Goal: Navigation & Orientation: Find specific page/section

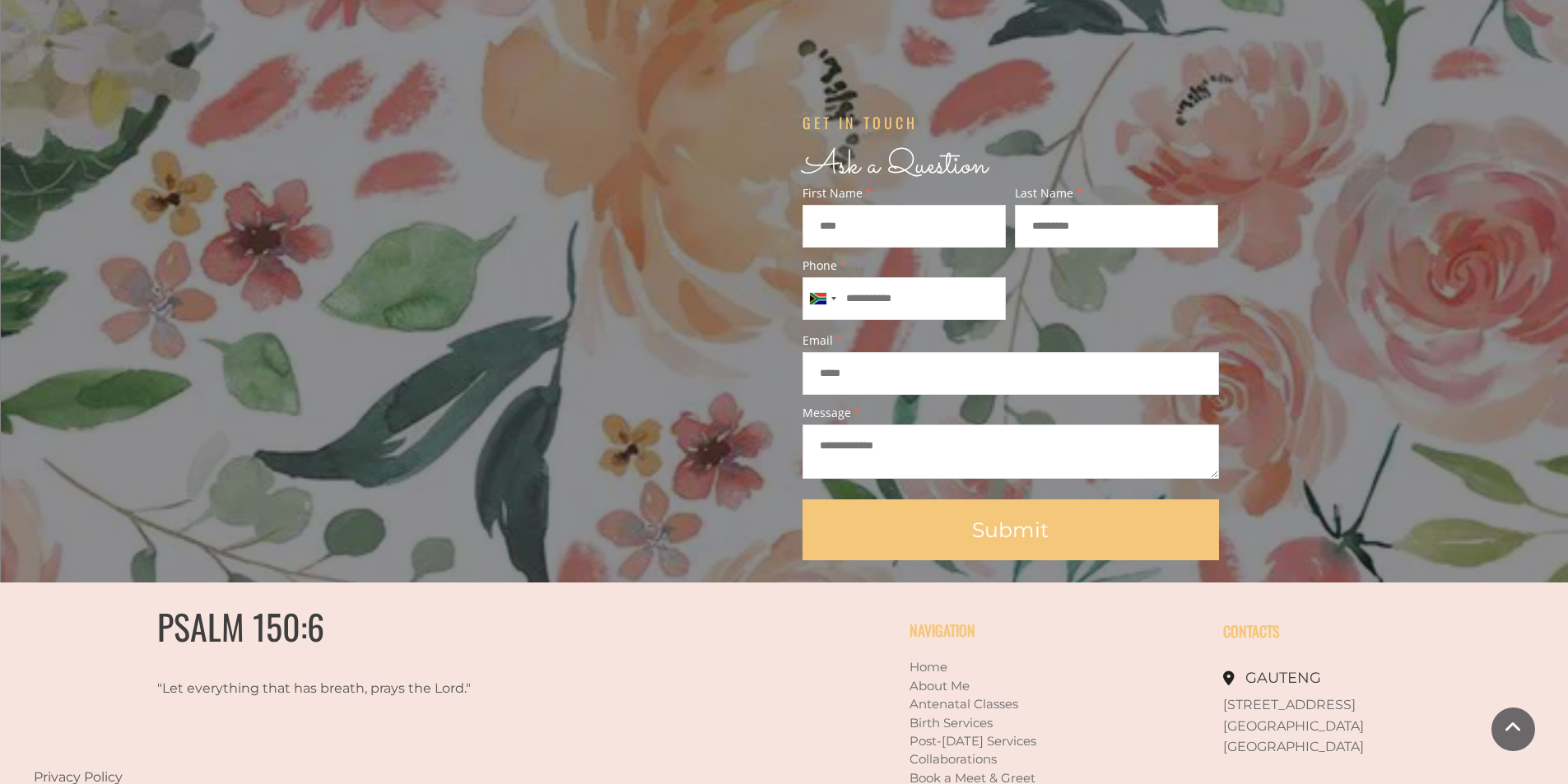
scroll to position [1403, 0]
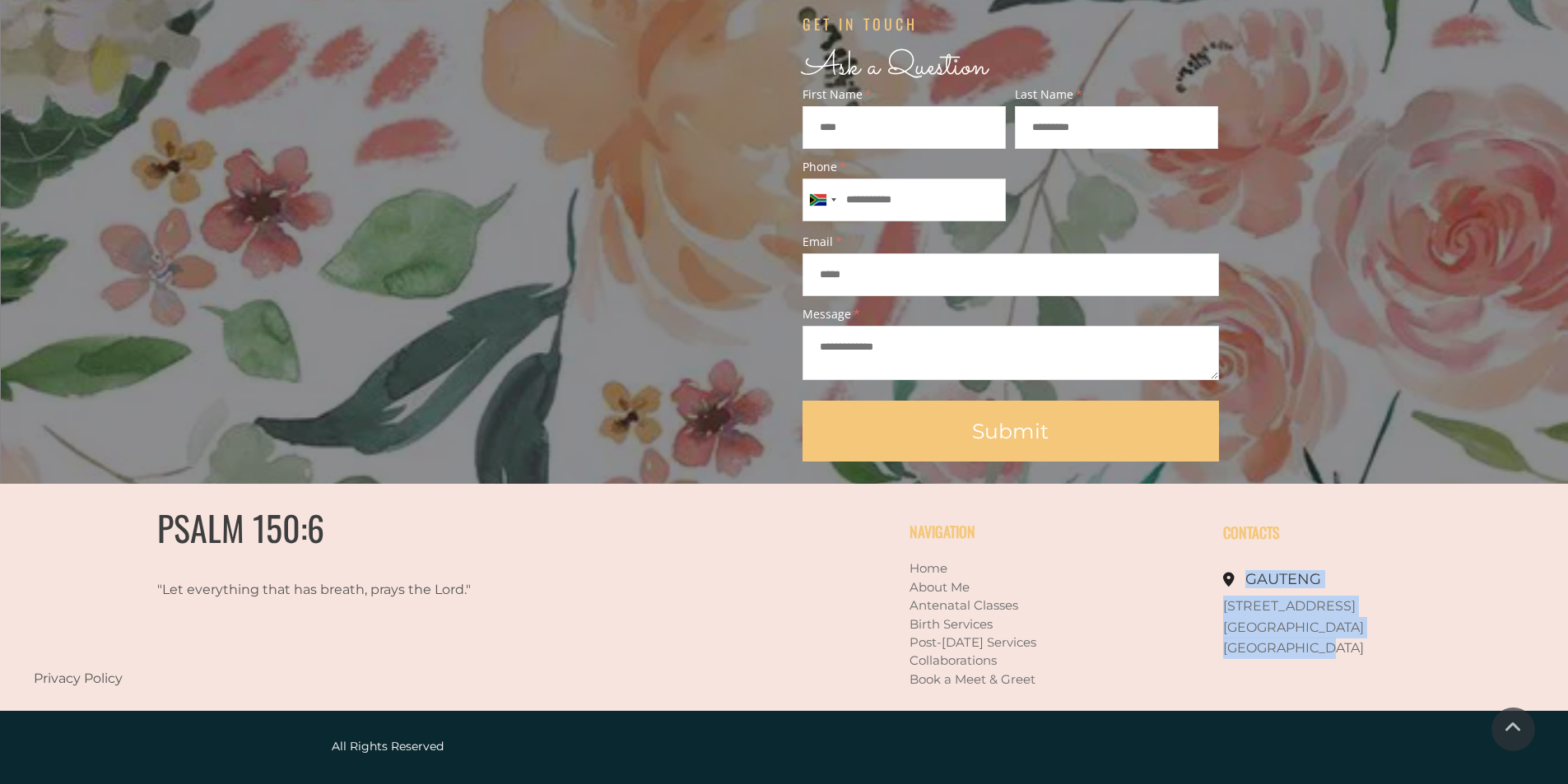
drag, startPoint x: 1318, startPoint y: 654, endPoint x: 1220, endPoint y: 610, distance: 107.4
click at [1220, 610] on div "CONTACTS GAUTENG 581 Helios Street Moreleta Park Pretoria East" at bounding box center [1356, 588] width 361 height 209
click at [1258, 641] on span "[GEOGRAPHIC_DATA]" at bounding box center [1294, 648] width 141 height 15
drag, startPoint x: 1225, startPoint y: 605, endPoint x: 1331, endPoint y: 652, distance: 116.0
click at [1331, 652] on div "581 Helios Street Moreleta Park Pretoria East" at bounding box center [1379, 627] width 313 height 64
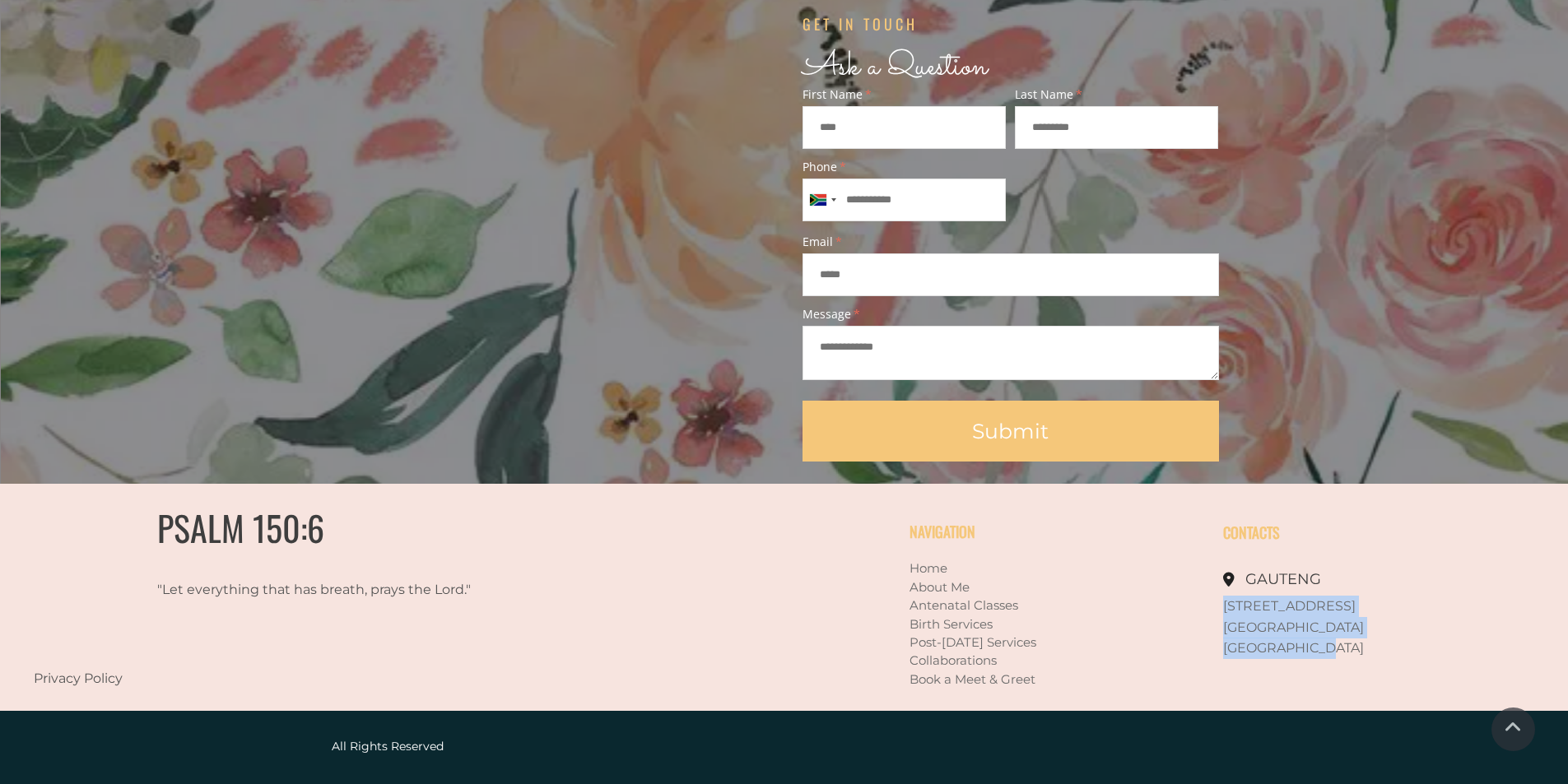
copy div "581 Helios Street Moreleta Park Pretoria East"
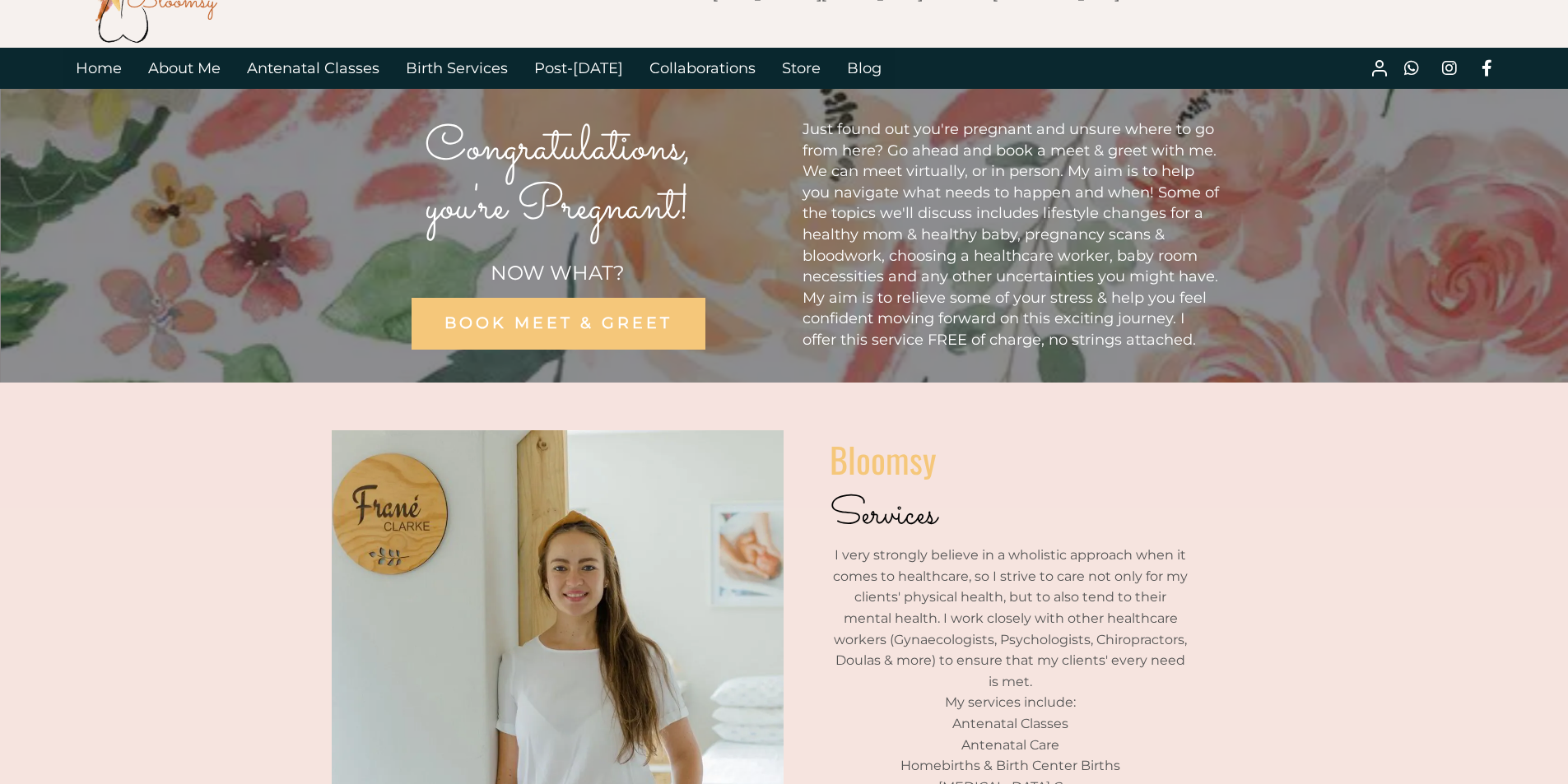
scroll to position [0, 0]
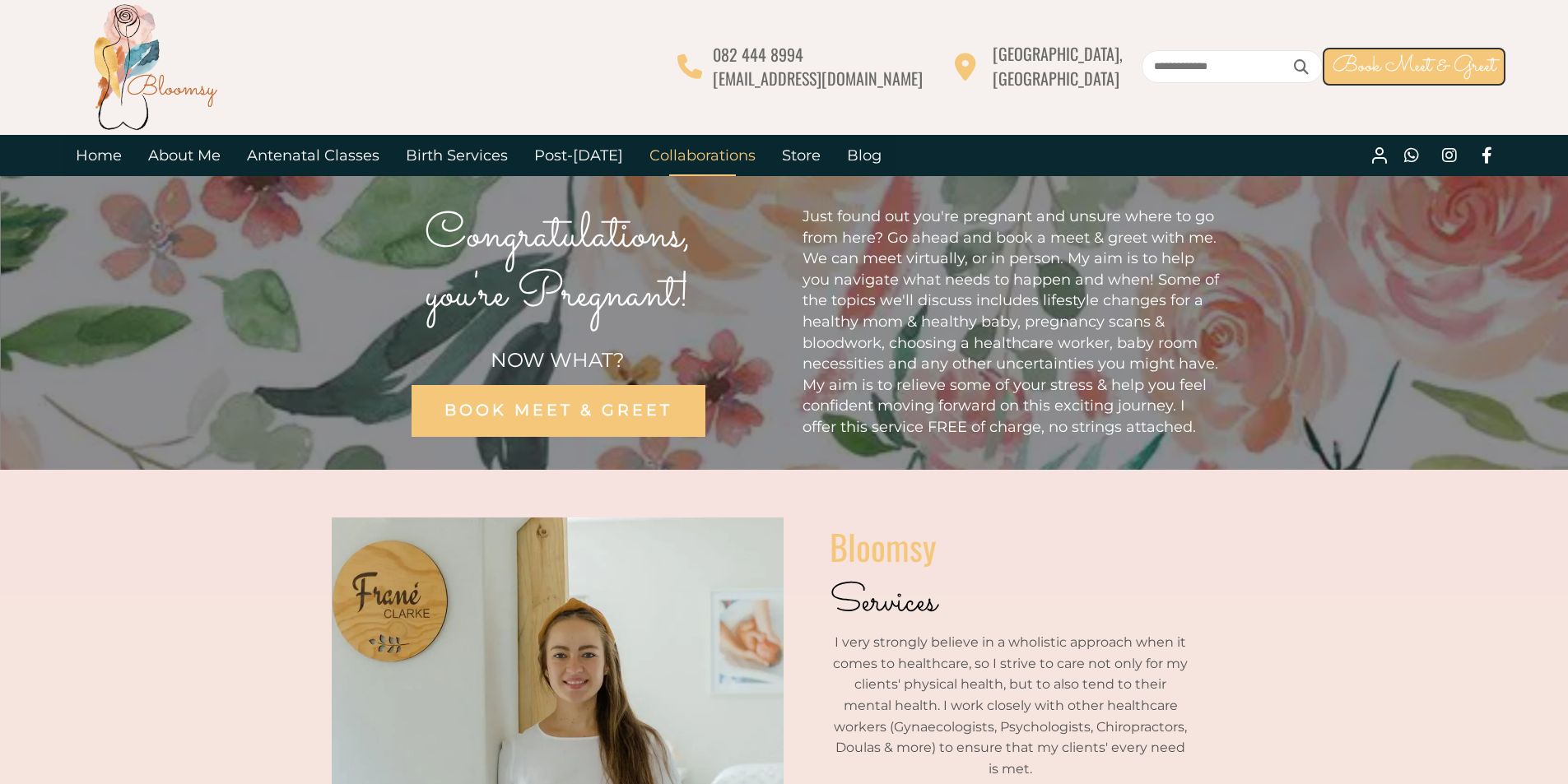
click at [680, 159] on link "Collaborations" at bounding box center [702, 155] width 132 height 41
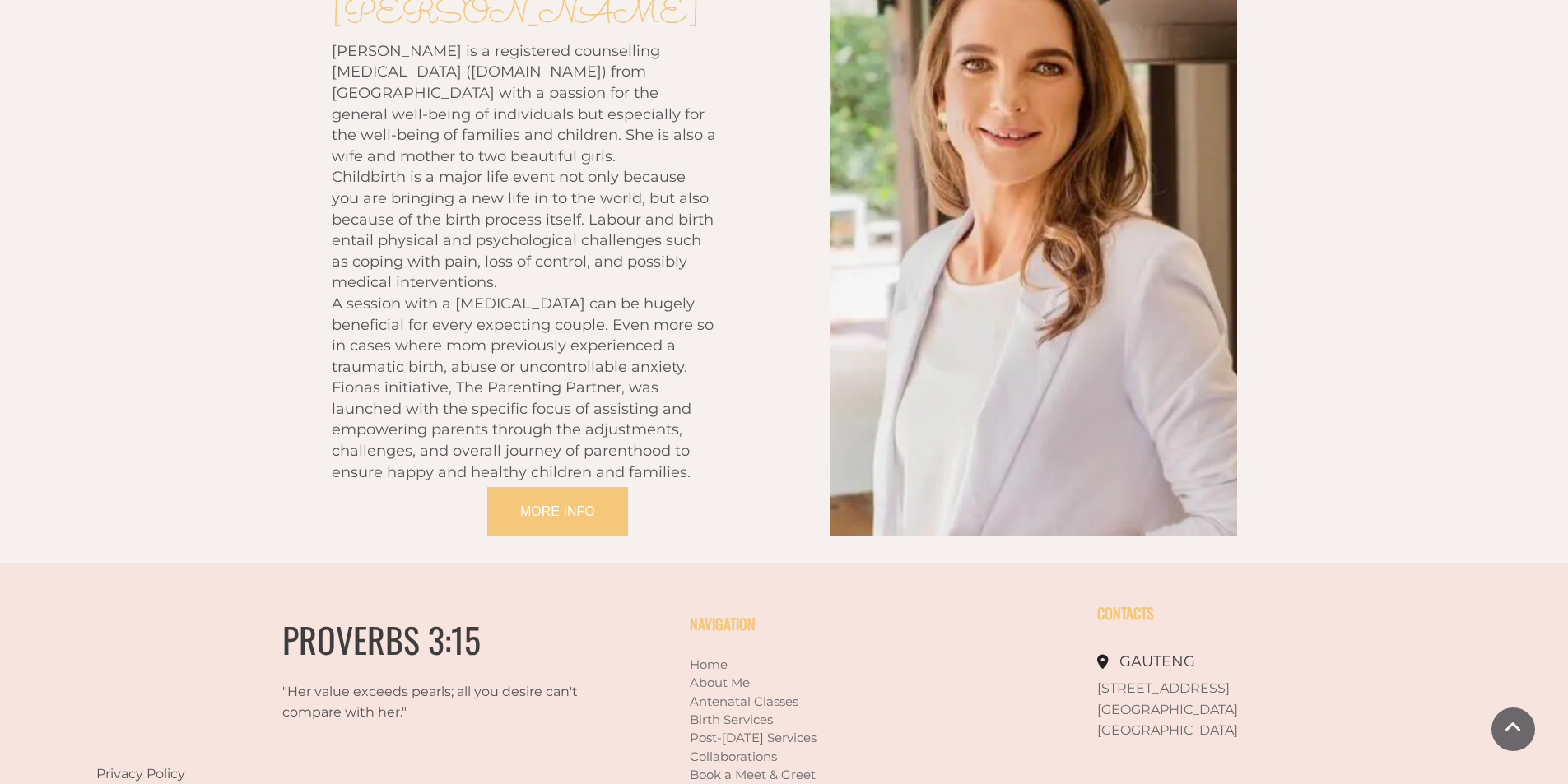
scroll to position [3489, 0]
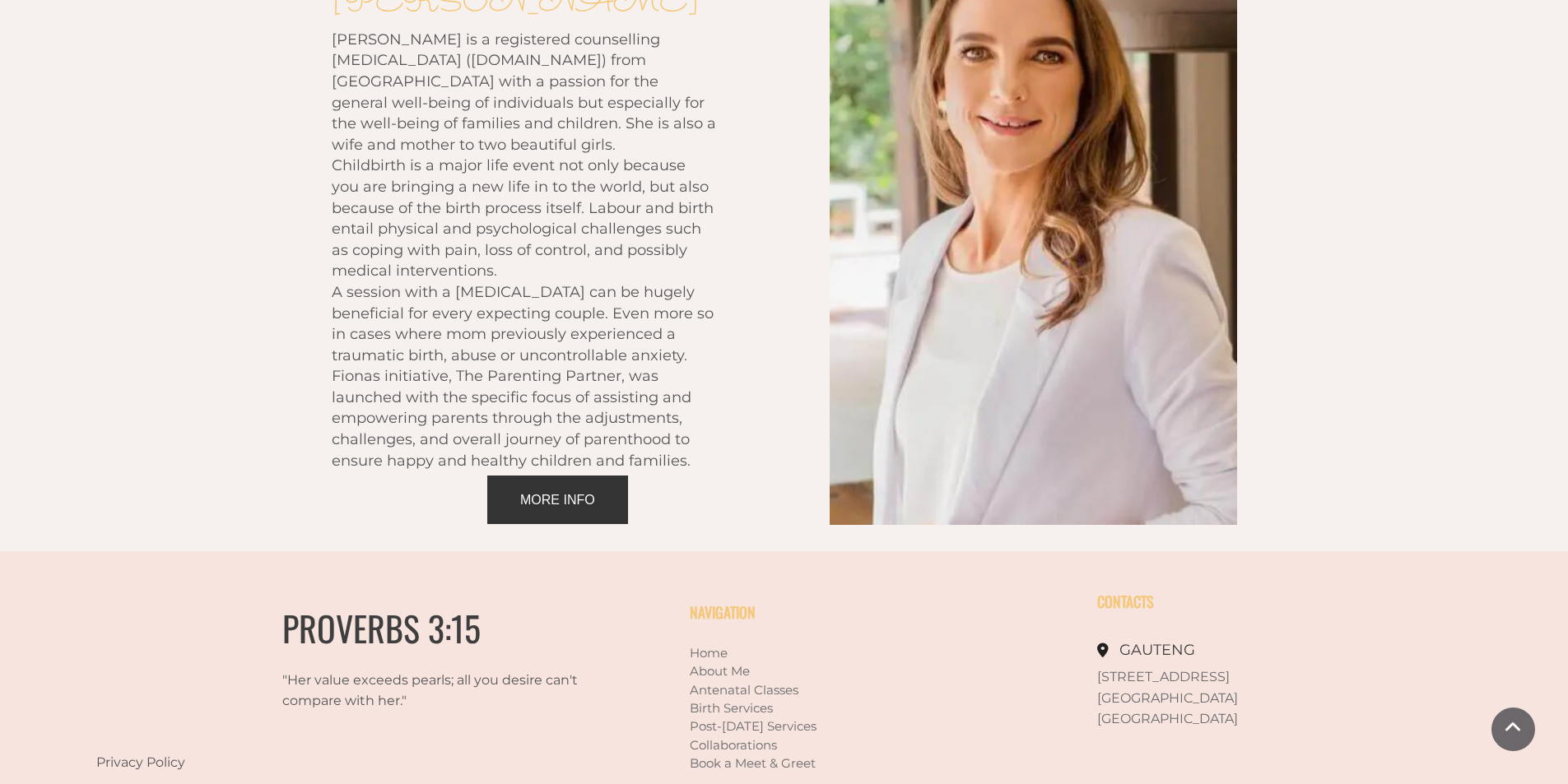
click at [557, 493] on span "MORE INFO" at bounding box center [557, 500] width 75 height 14
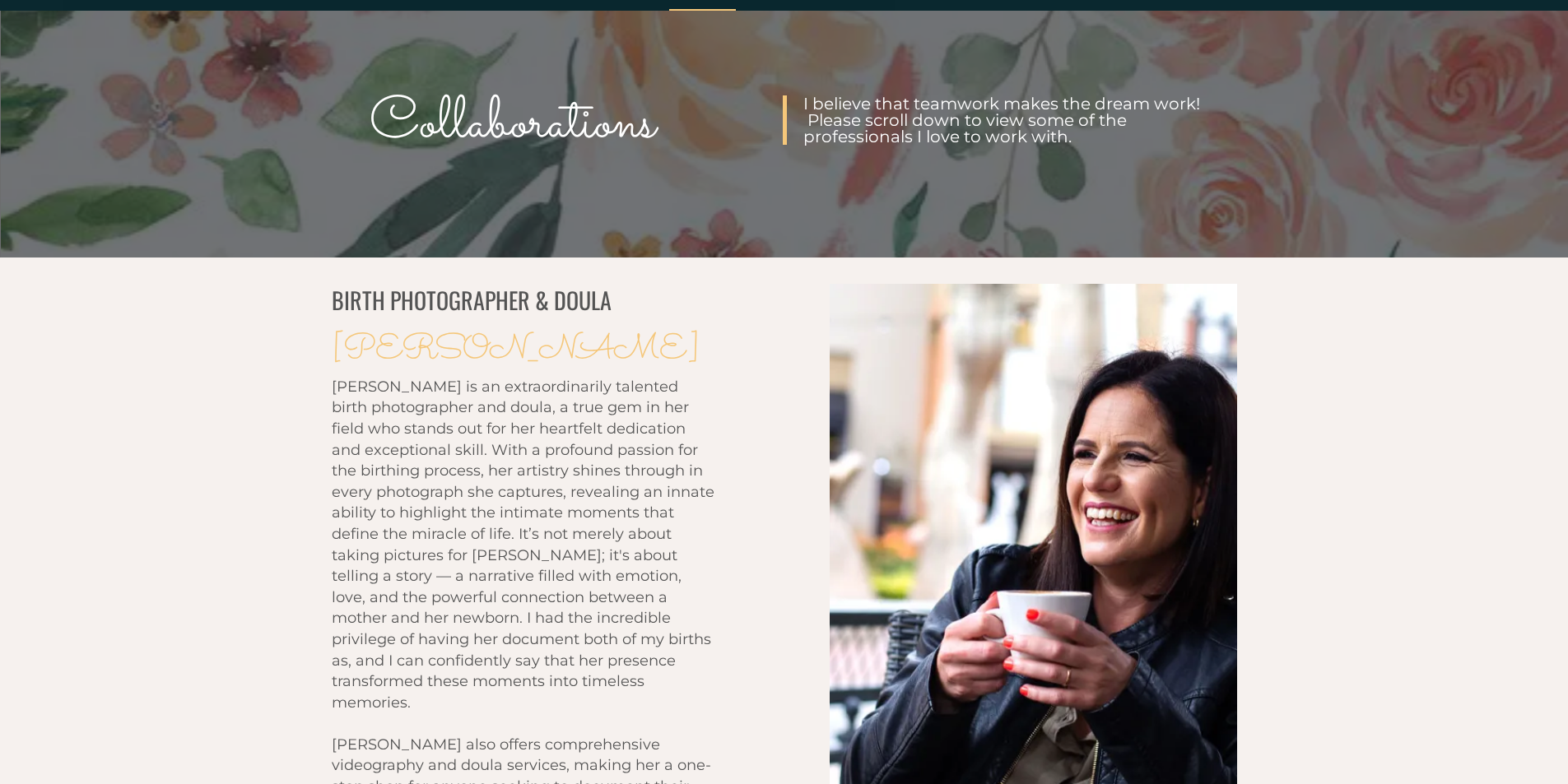
scroll to position [0, 0]
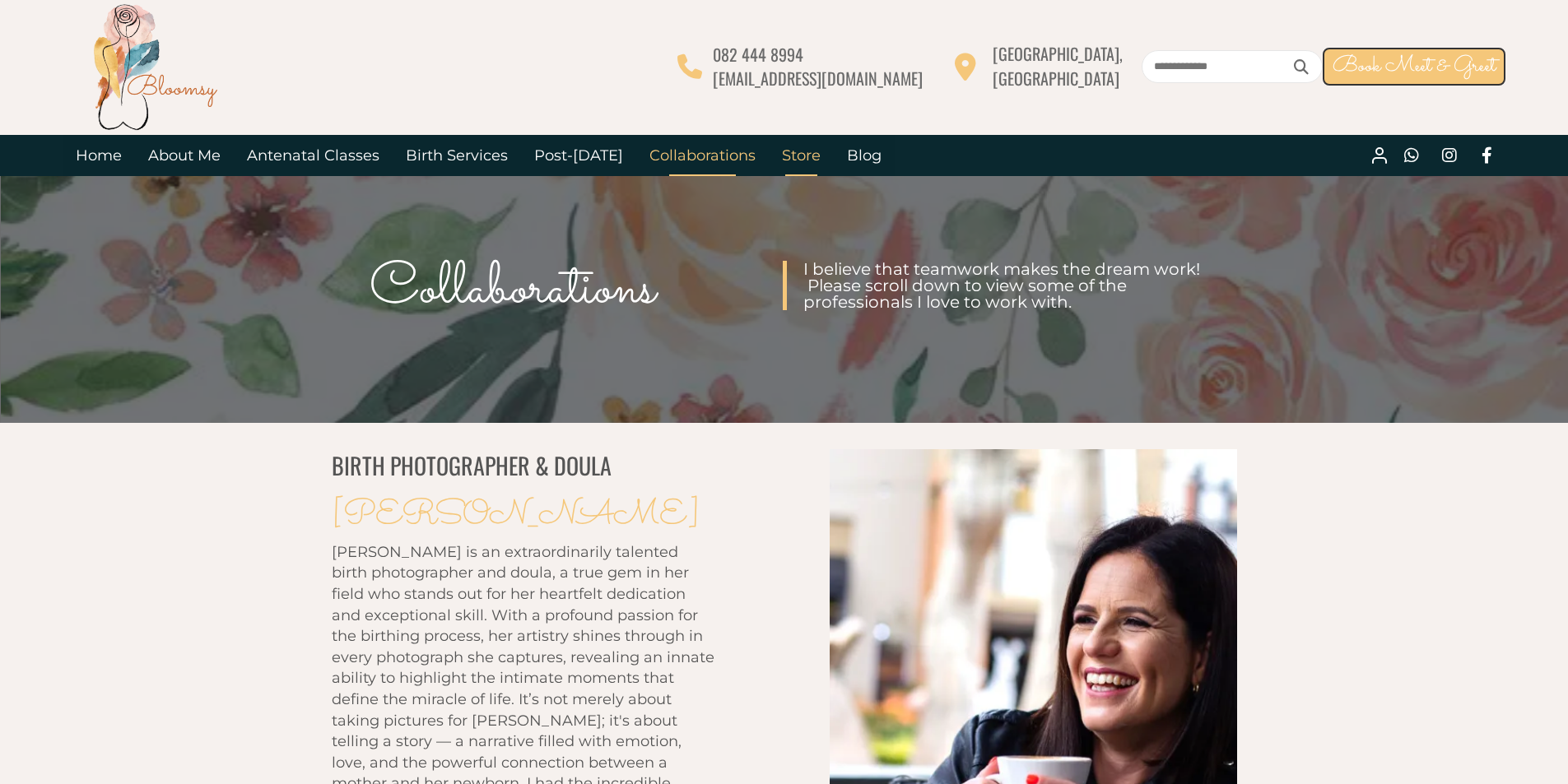
click at [782, 155] on link "Store" at bounding box center [801, 155] width 65 height 41
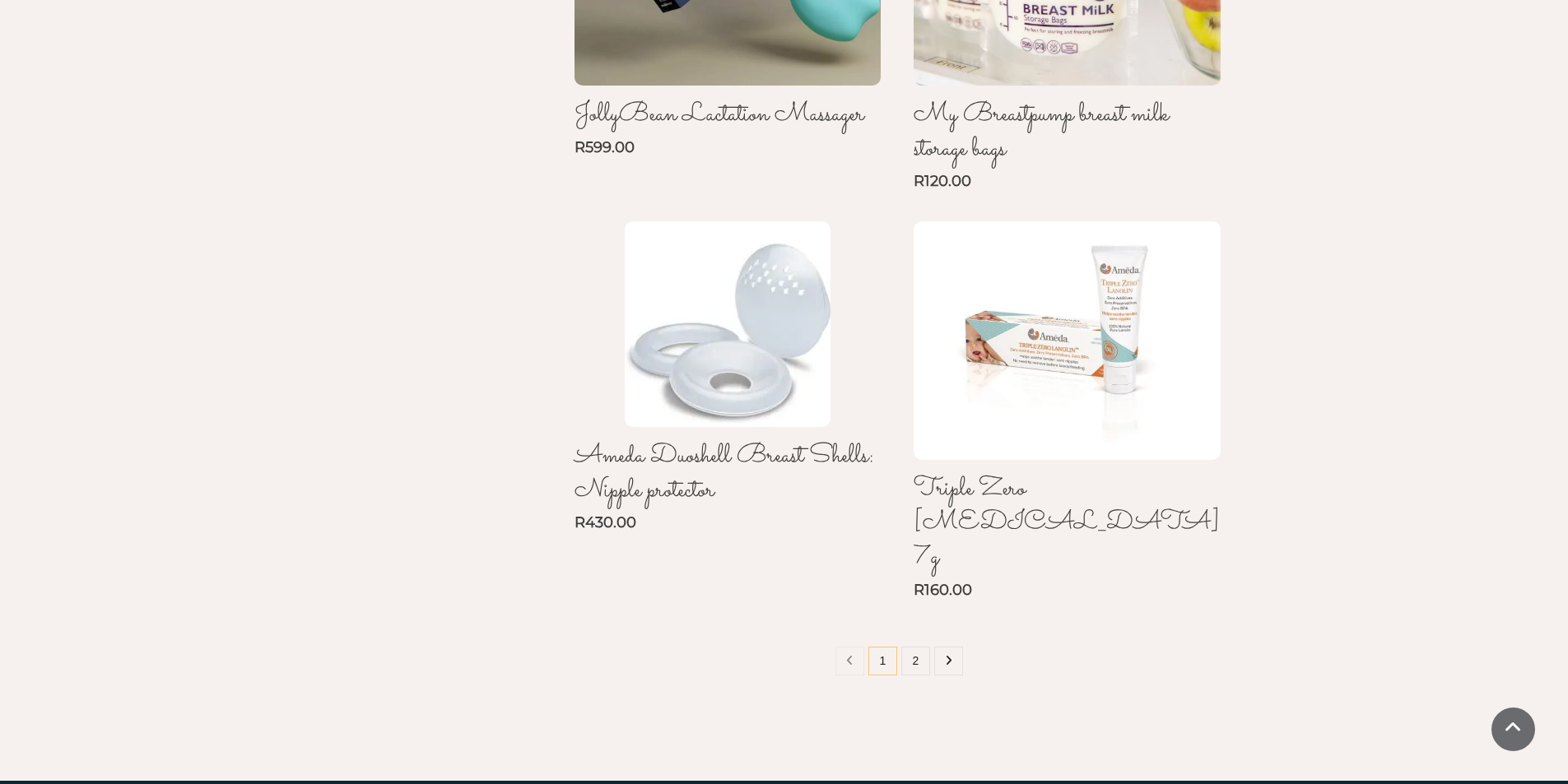
scroll to position [1292, 0]
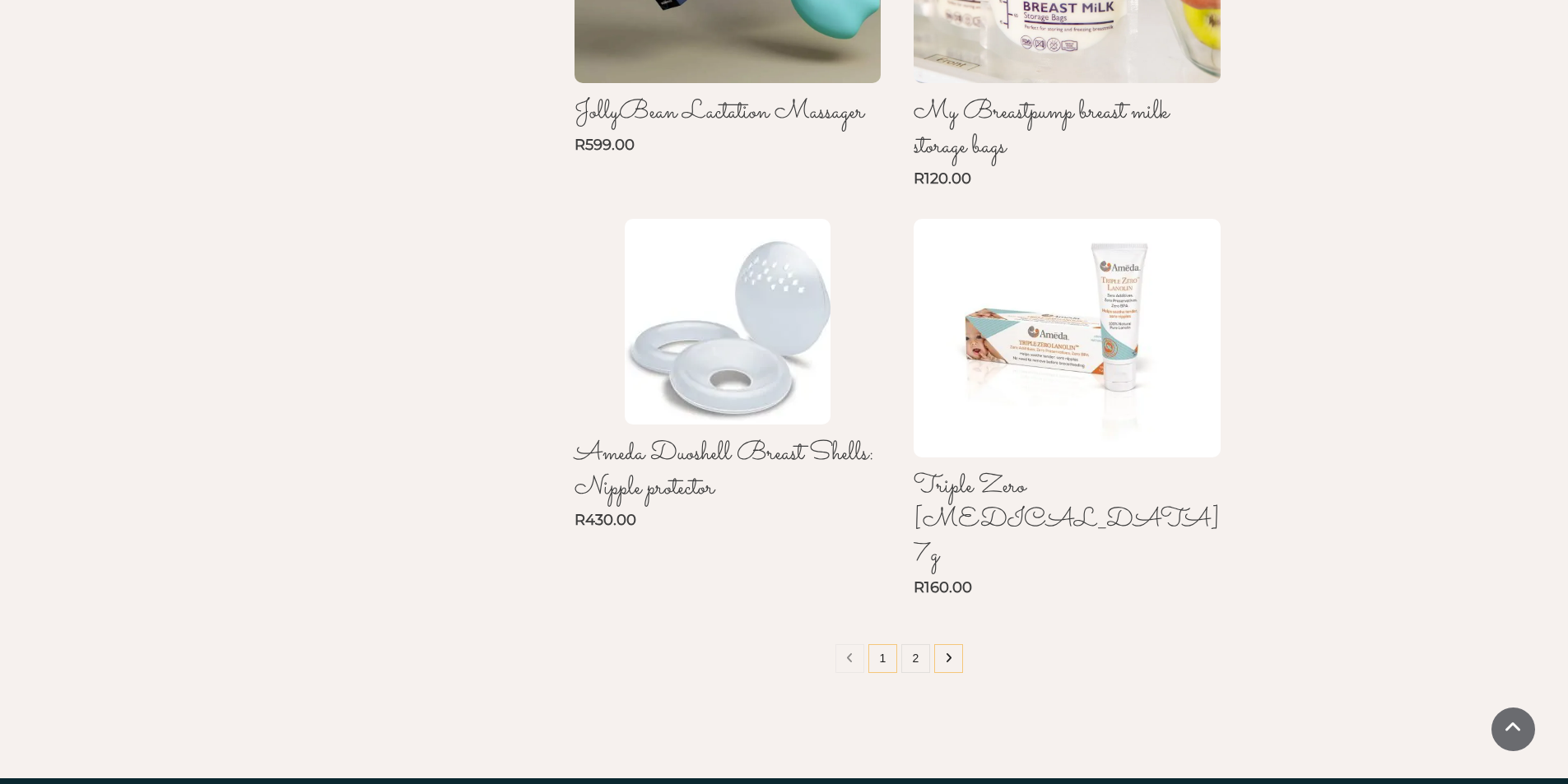
click at [948, 652] on icon at bounding box center [948, 657] width 8 height 11
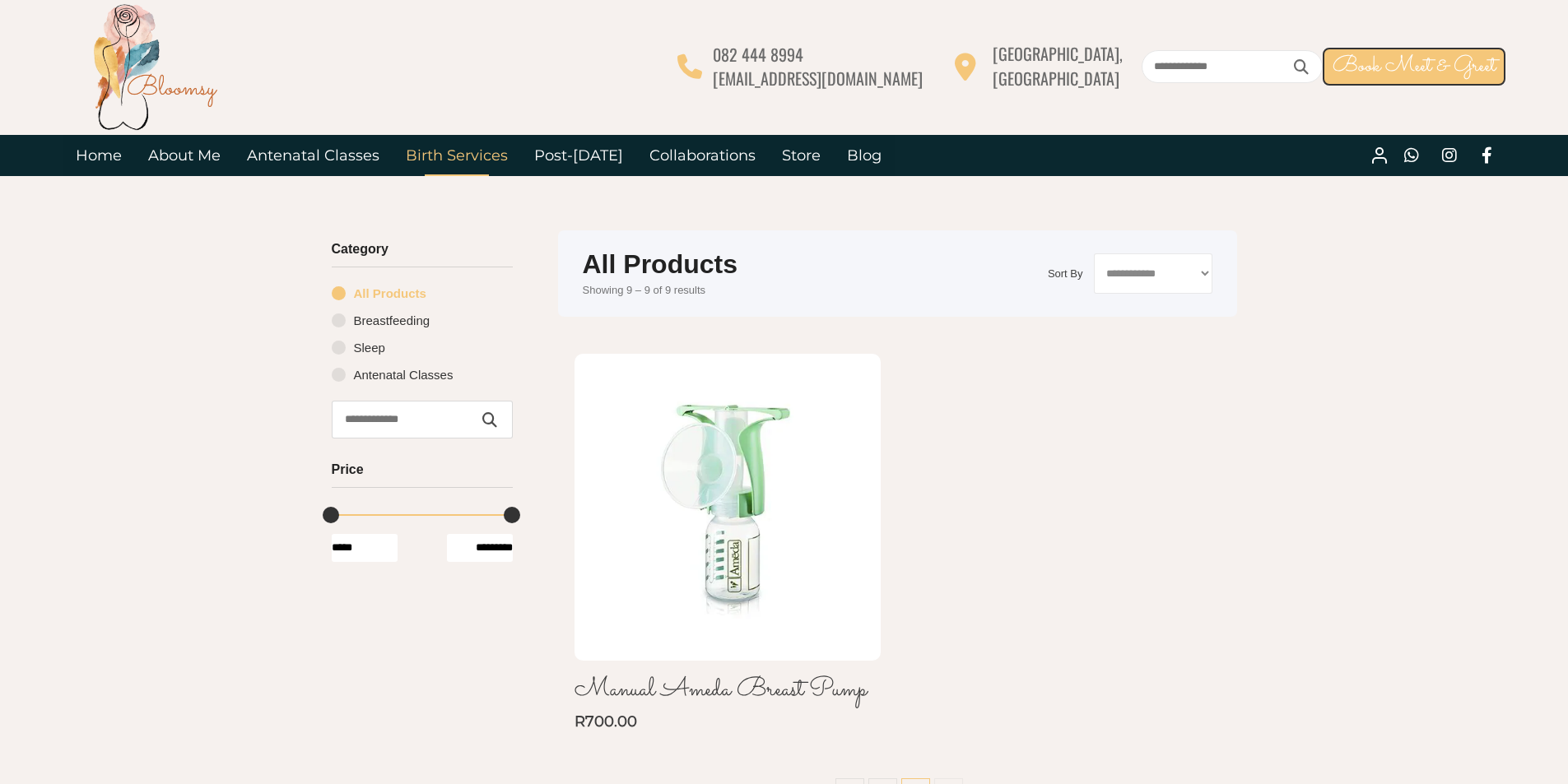
click at [479, 151] on link "Birth Services" at bounding box center [456, 155] width 129 height 41
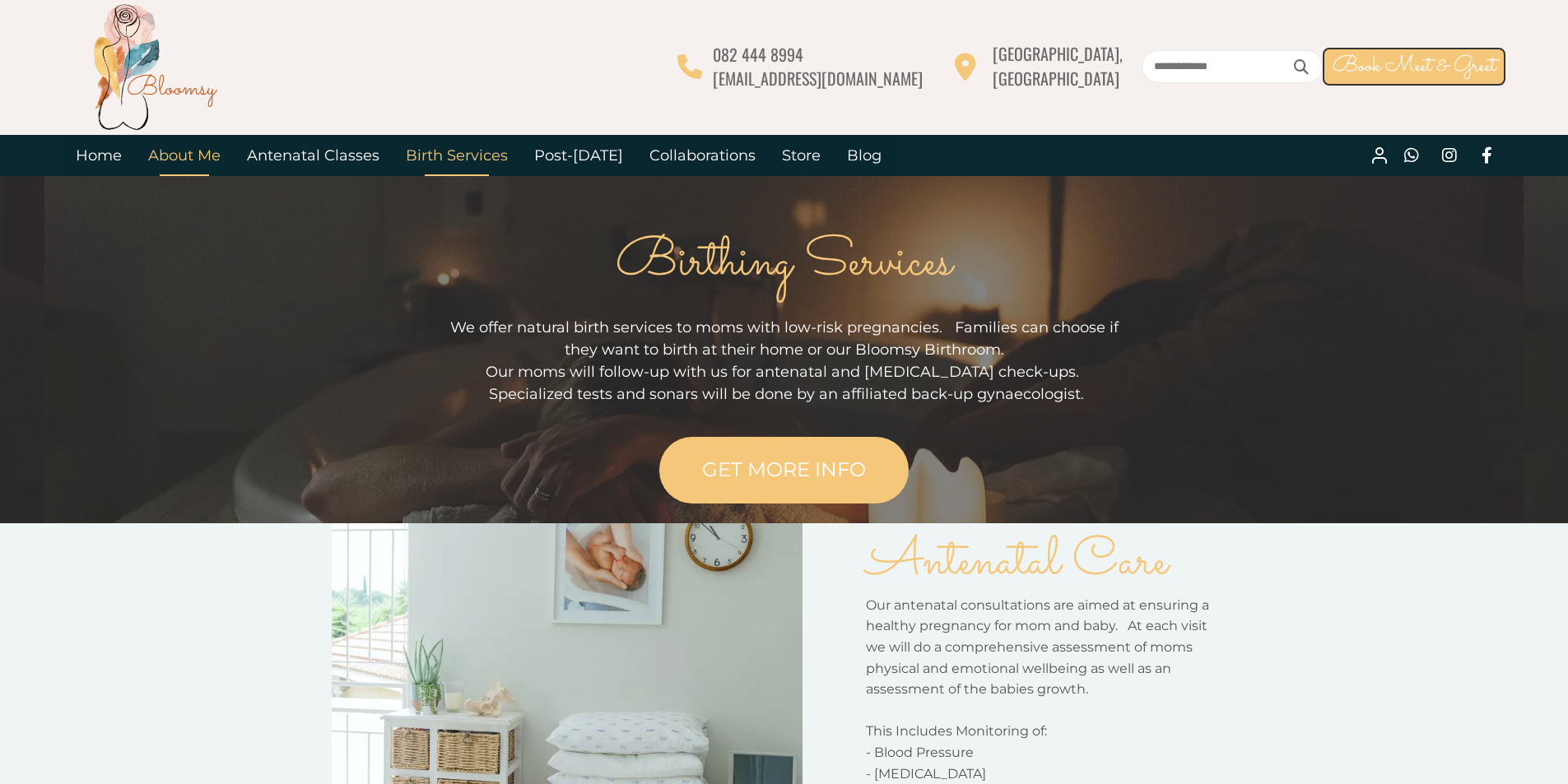
click at [184, 154] on link "About Me" at bounding box center [185, 155] width 99 height 41
